Goal: Information Seeking & Learning: Learn about a topic

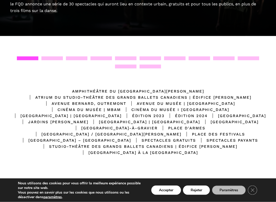
scroll to position [85, 0]
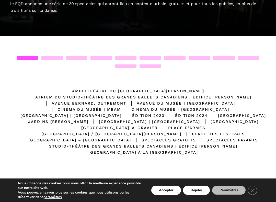
click at [53, 56] on div at bounding box center [51, 58] width 21 height 4
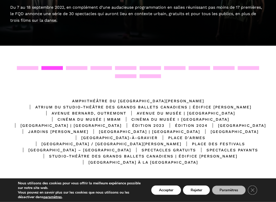
scroll to position [75, 0]
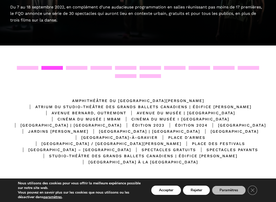
click at [77, 66] on div at bounding box center [76, 68] width 21 height 4
click at [101, 67] on div at bounding box center [100, 68] width 21 height 4
click at [127, 64] on div "Emplacements Amphithéâtre du Musée McCord Stewart Atrium du Studio-Théâtre des …" at bounding box center [138, 121] width 276 height 153
click at [127, 66] on div at bounding box center [125, 68] width 21 height 4
click at [151, 67] on div at bounding box center [149, 68] width 21 height 4
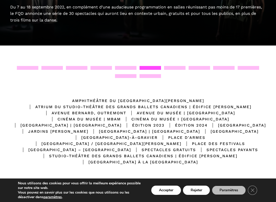
click at [30, 68] on div at bounding box center [27, 68] width 21 height 4
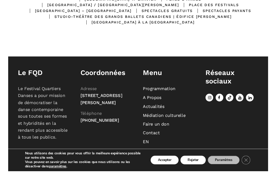
scroll to position [226, 0]
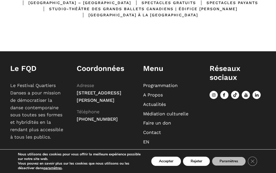
click at [168, 159] on button "Accepter" at bounding box center [166, 161] width 30 height 9
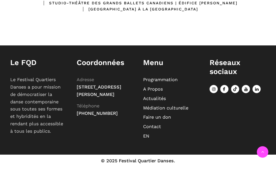
scroll to position [226, 0]
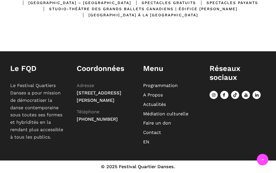
click at [175, 88] on link "Programmation" at bounding box center [160, 85] width 34 height 5
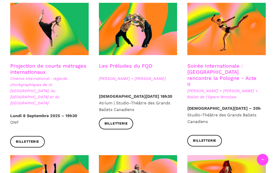
scroll to position [451, 0]
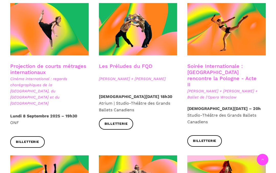
click at [74, 13] on span at bounding box center [49, 29] width 78 height 52
